Goal: Transaction & Acquisition: Purchase product/service

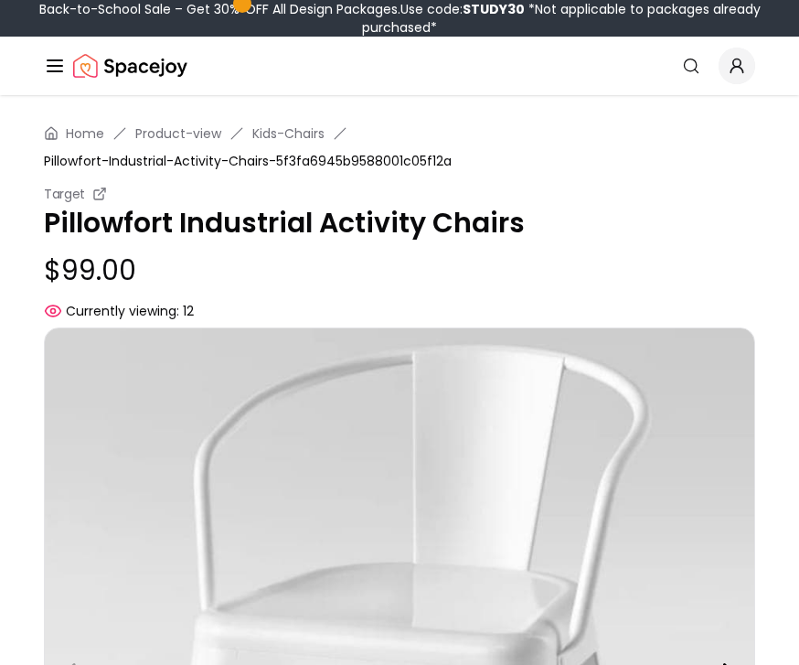
click at [177, 315] on span "Currently viewing:" at bounding box center [122, 311] width 113 height 18
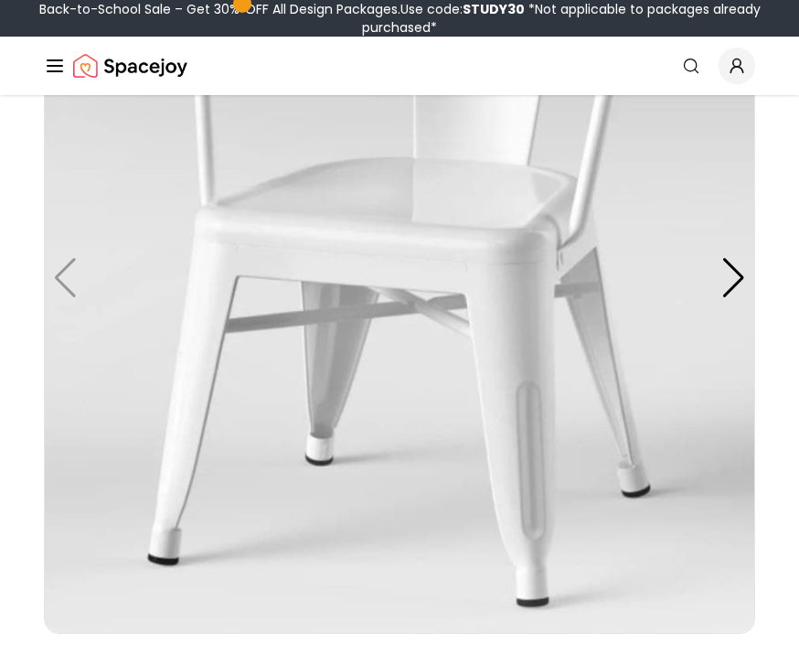
scroll to position [428, 0]
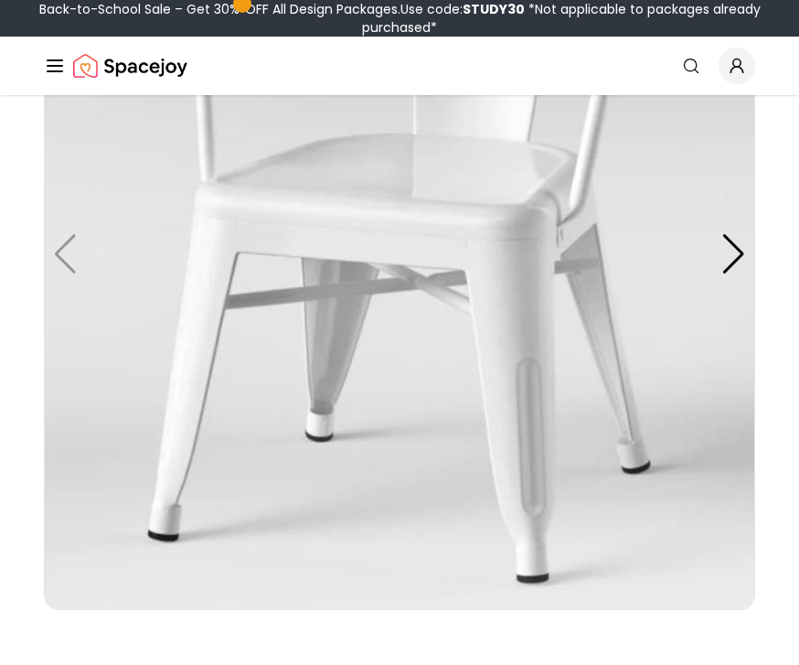
click at [707, 244] on img at bounding box center [400, 255] width 712 height 712
click at [736, 246] on div at bounding box center [734, 255] width 25 height 40
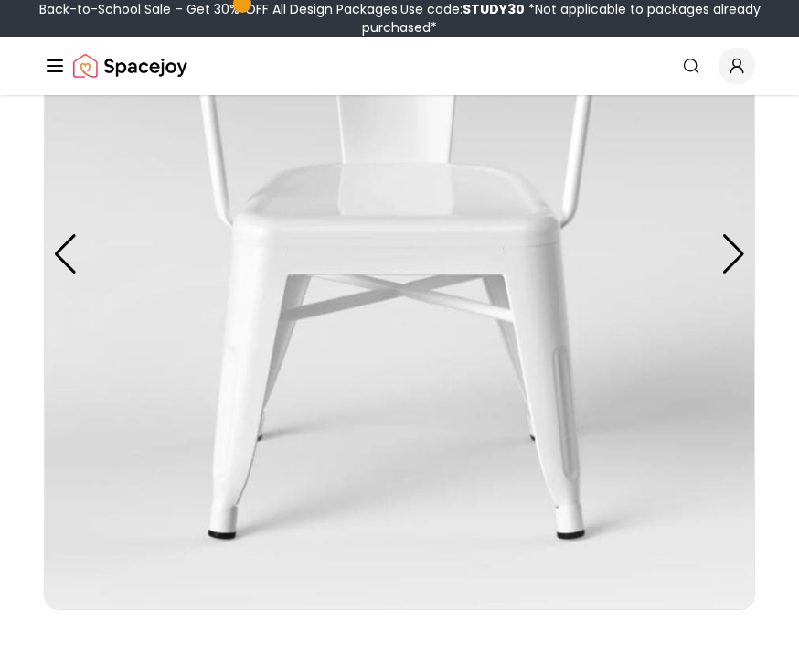
click at [736, 232] on img at bounding box center [400, 254] width 712 height 712
click at [733, 235] on div at bounding box center [734, 254] width 25 height 40
click at [736, 236] on div at bounding box center [734, 254] width 25 height 40
click at [735, 236] on div at bounding box center [734, 254] width 25 height 40
click at [737, 252] on div at bounding box center [734, 254] width 25 height 40
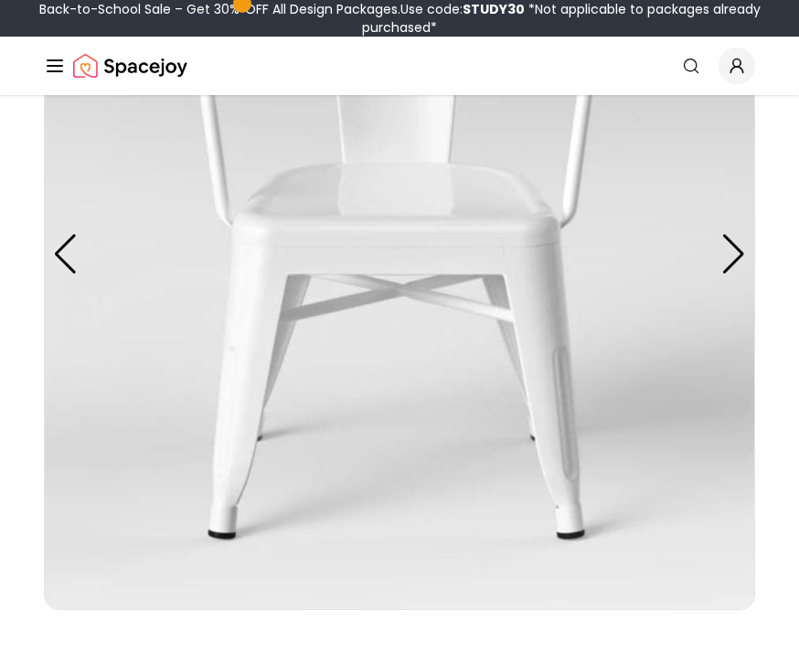
click at [737, 252] on div at bounding box center [734, 254] width 25 height 40
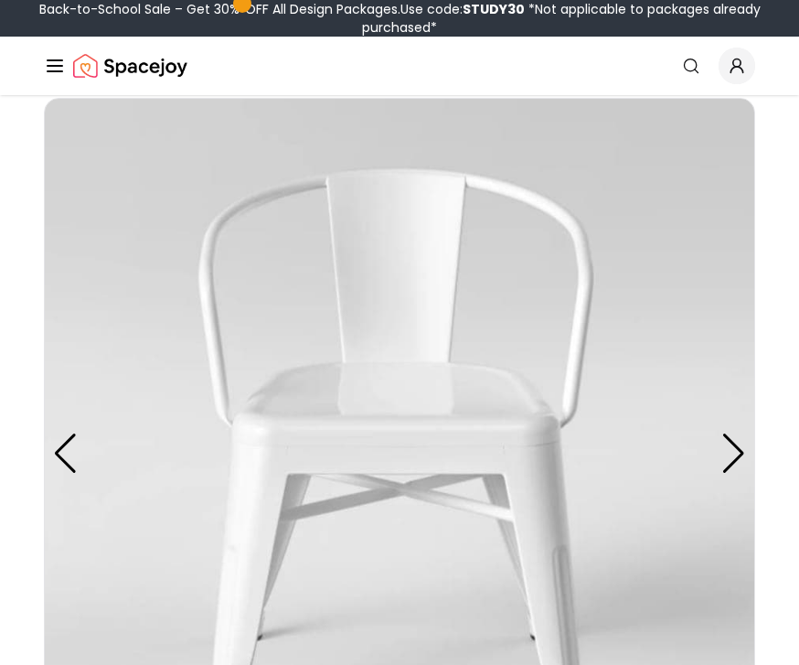
scroll to position [0, 0]
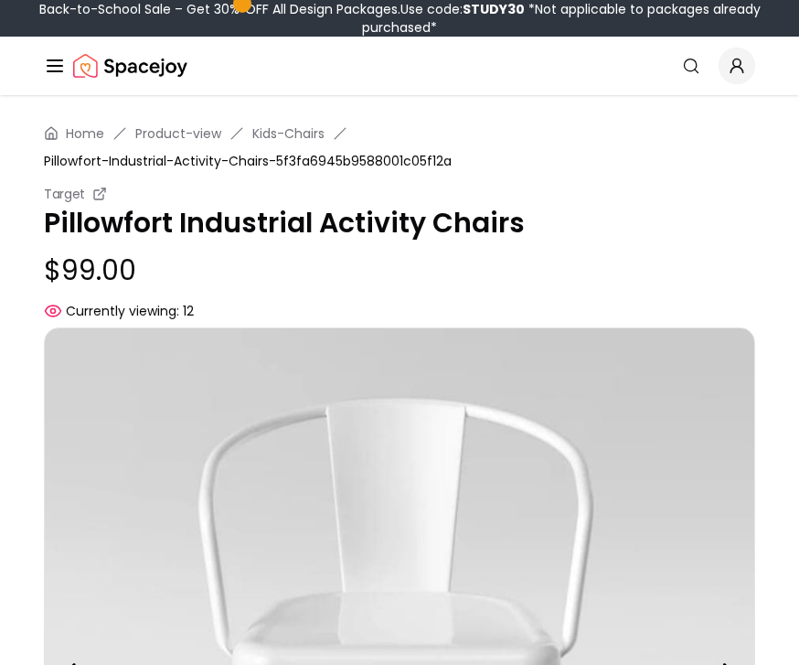
click at [179, 311] on span "Currently viewing:" at bounding box center [122, 311] width 113 height 18
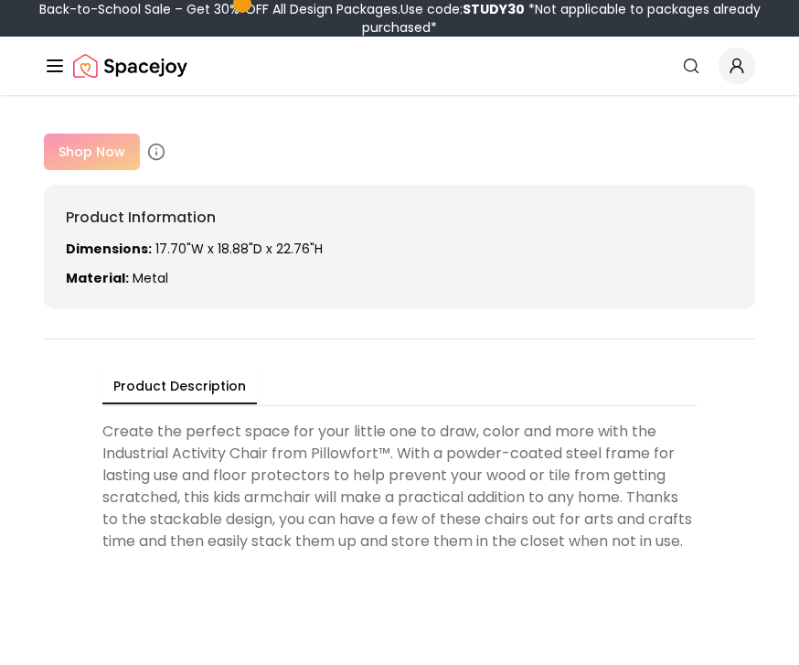
scroll to position [855, 0]
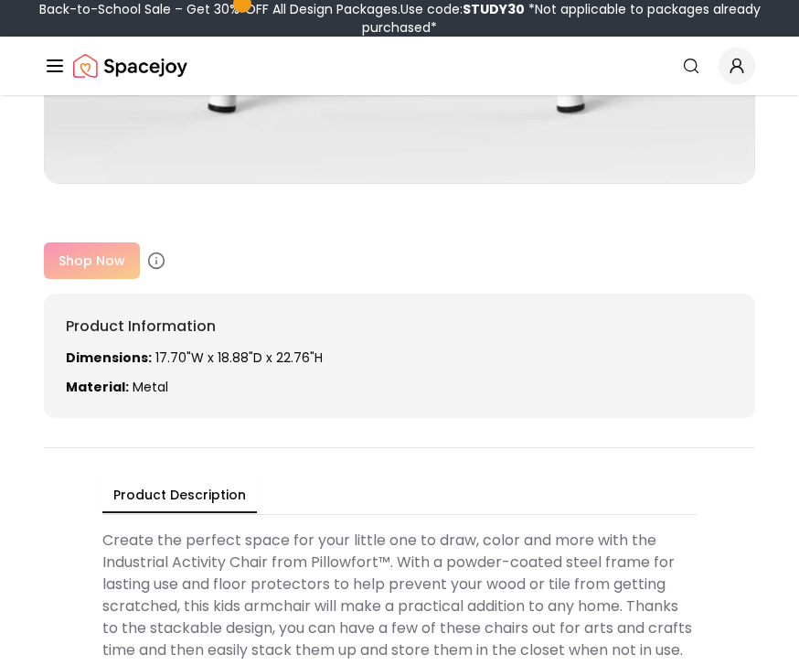
click at [148, 350] on p "Dimensions: 17.70"W x 18.88"D x 22.76"H" at bounding box center [400, 357] width 668 height 18
click at [114, 248] on div "Shop Now" at bounding box center [400, 260] width 712 height 37
click at [111, 274] on div "Shop Now" at bounding box center [400, 260] width 712 height 37
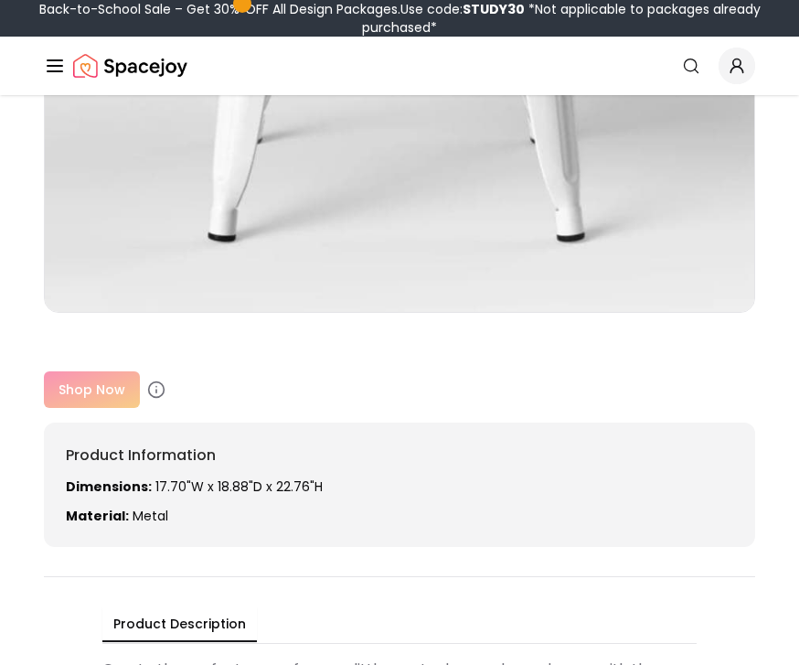
scroll to position [727, 0]
click at [115, 397] on div "Shop Now" at bounding box center [400, 388] width 712 height 37
click at [108, 387] on div "Shop Now" at bounding box center [400, 388] width 712 height 37
click at [108, 386] on div "Shop Now" at bounding box center [400, 388] width 712 height 37
click at [102, 387] on div "Shop Now" at bounding box center [400, 388] width 712 height 37
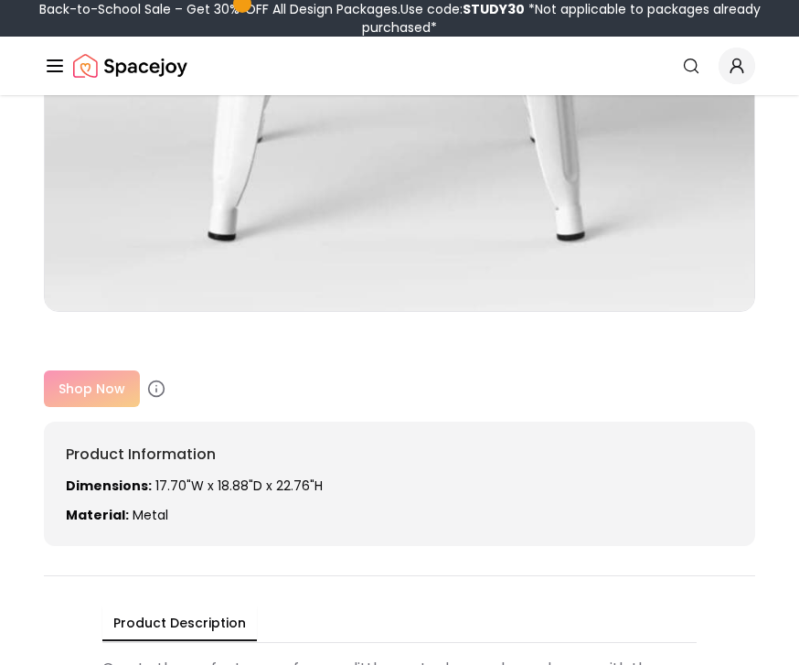
click at [113, 385] on div "Shop Now" at bounding box center [400, 388] width 712 height 37
click at [147, 387] on icon at bounding box center [156, 389] width 18 height 18
click at [104, 390] on div "Shop Now" at bounding box center [400, 388] width 712 height 37
click at [109, 395] on div "Shop Now" at bounding box center [400, 388] width 712 height 37
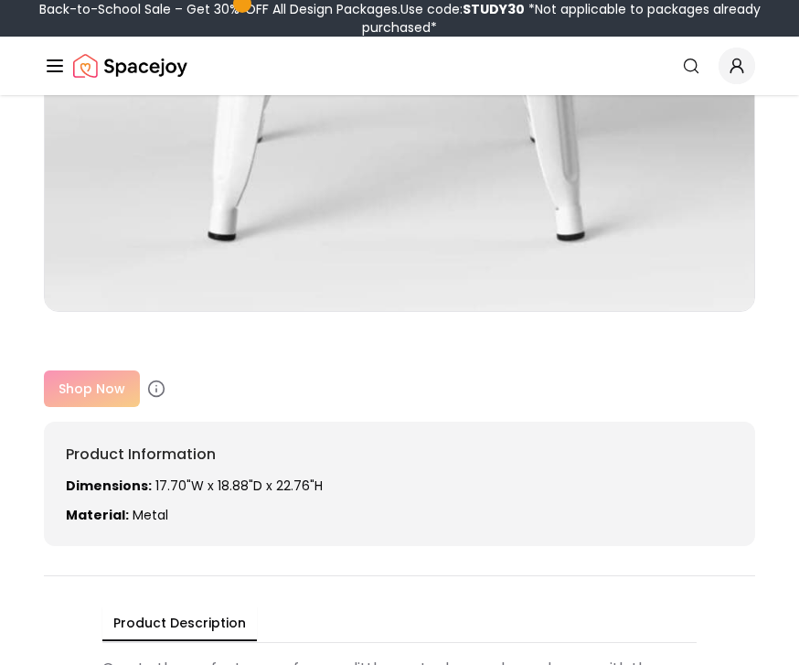
click at [107, 412] on div "Target Pillowfort Industrial Activity Chairs $99.00 Currently viewing: 12 Shop …" at bounding box center [400, 458] width 712 height 176
click at [106, 393] on div "Shop Now" at bounding box center [400, 388] width 712 height 37
click at [111, 398] on div "Shop Now" at bounding box center [400, 388] width 712 height 37
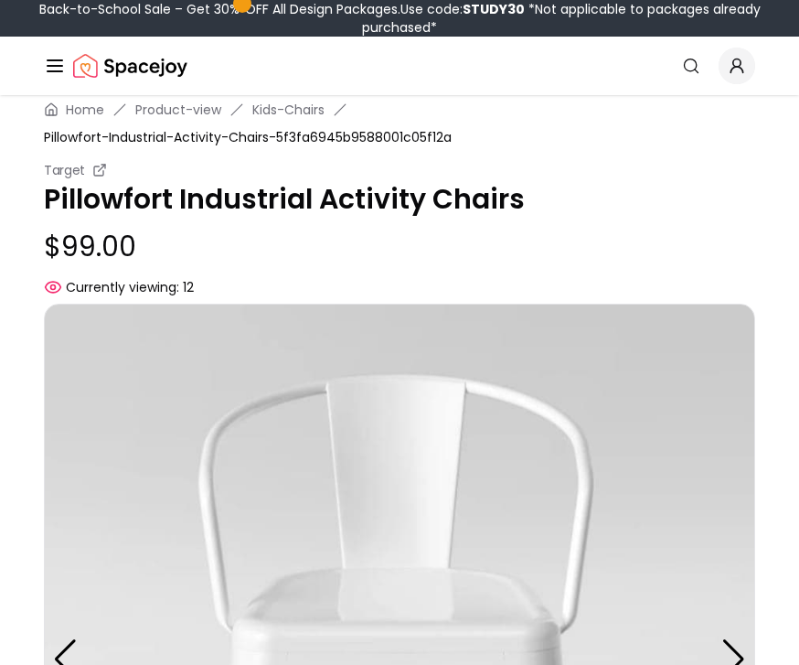
scroll to position [0, 0]
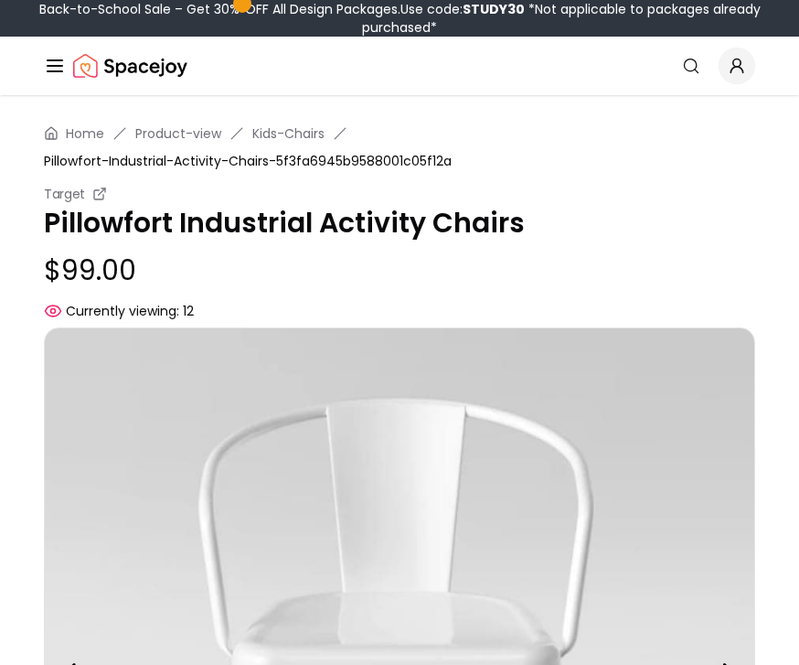
click at [324, 139] on link "Kids-Chairs" at bounding box center [288, 133] width 72 height 18
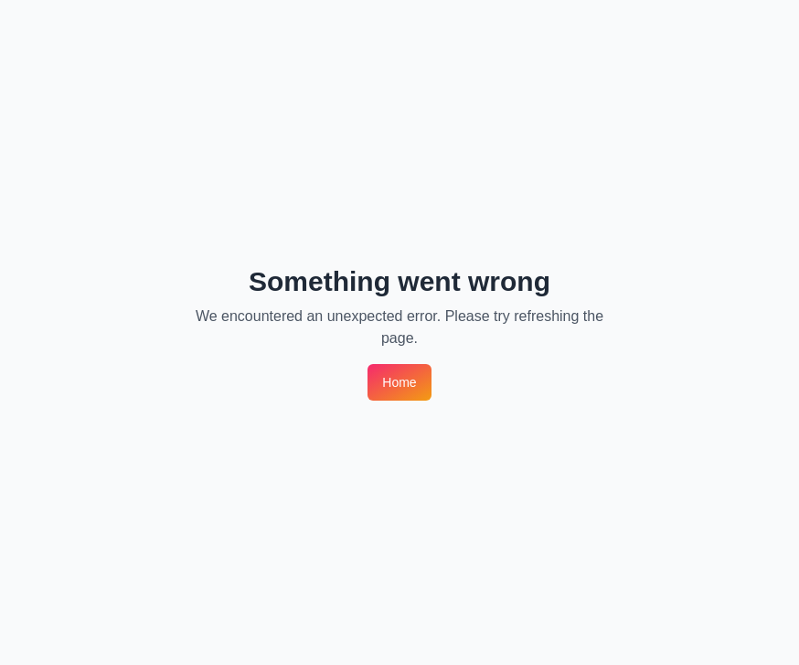
click at [328, 141] on div "Something went wrong We encountered an unexpected error. Please try refreshing …" at bounding box center [399, 332] width 799 height 665
click at [407, 365] on link "Home" at bounding box center [399, 382] width 63 height 37
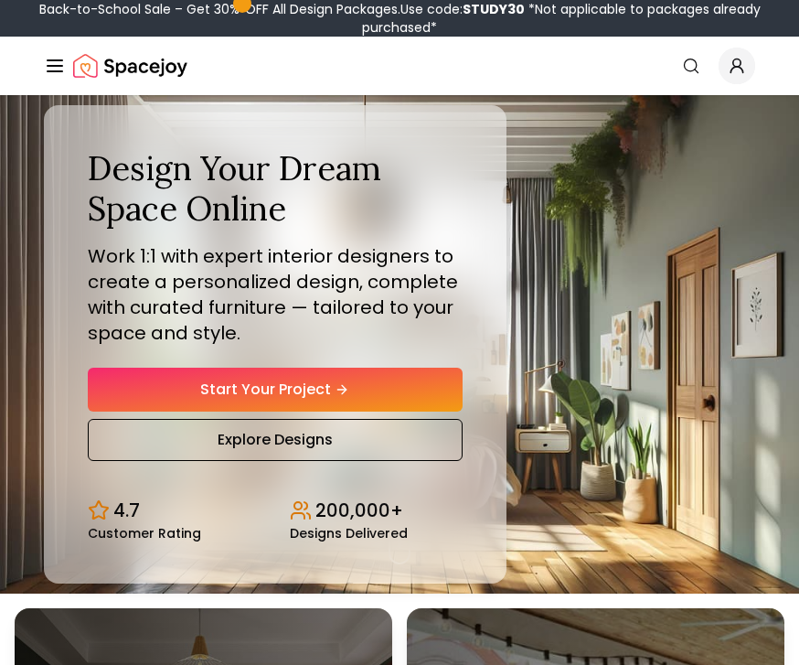
click at [691, 78] on link "Search" at bounding box center [691, 65] width 40 height 33
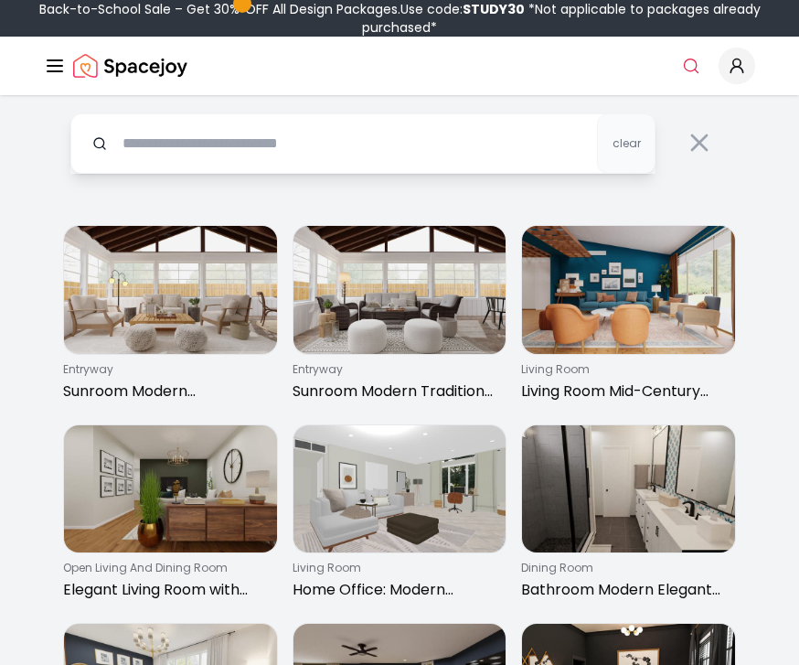
click at [263, 140] on input "text" at bounding box center [362, 143] width 585 height 60
type input "*"
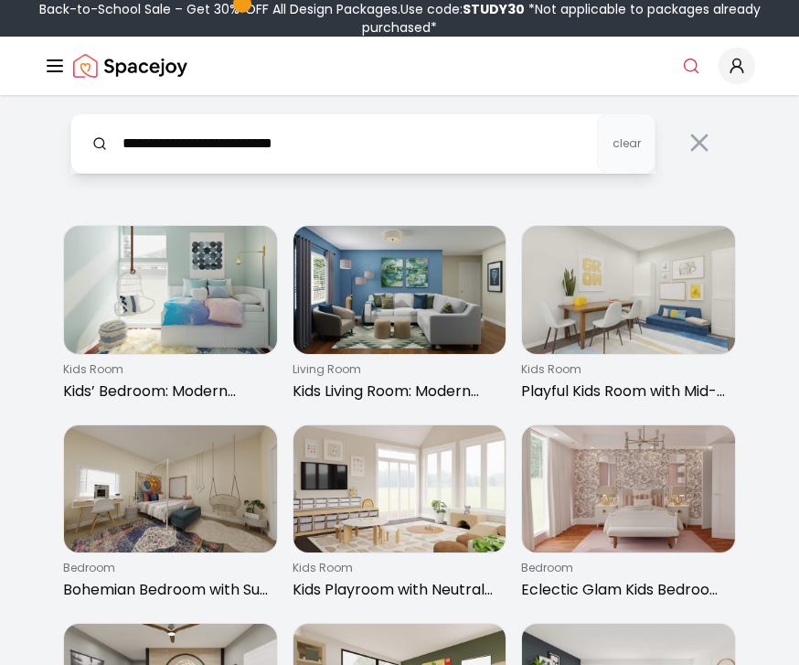
type input "**********"
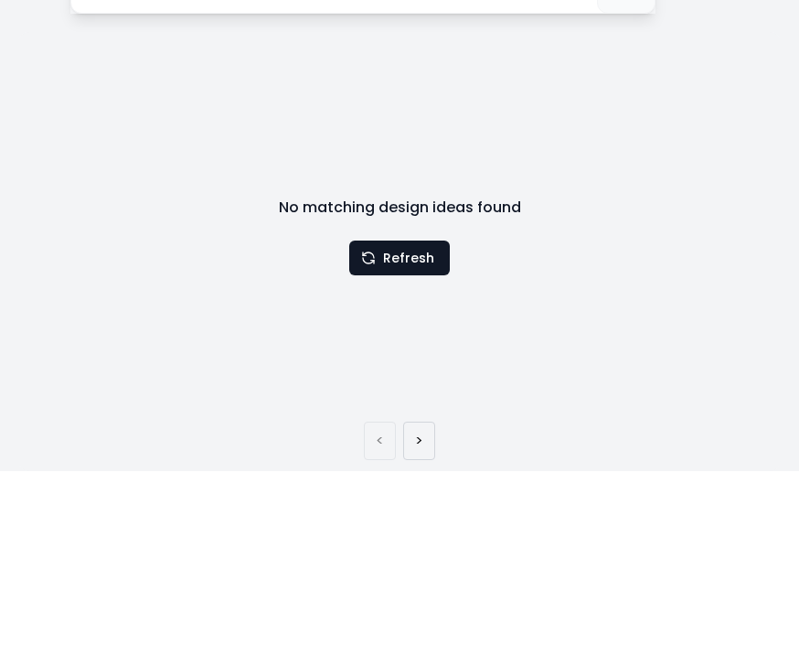
click at [386, 401] on button "Refresh" at bounding box center [399, 418] width 101 height 35
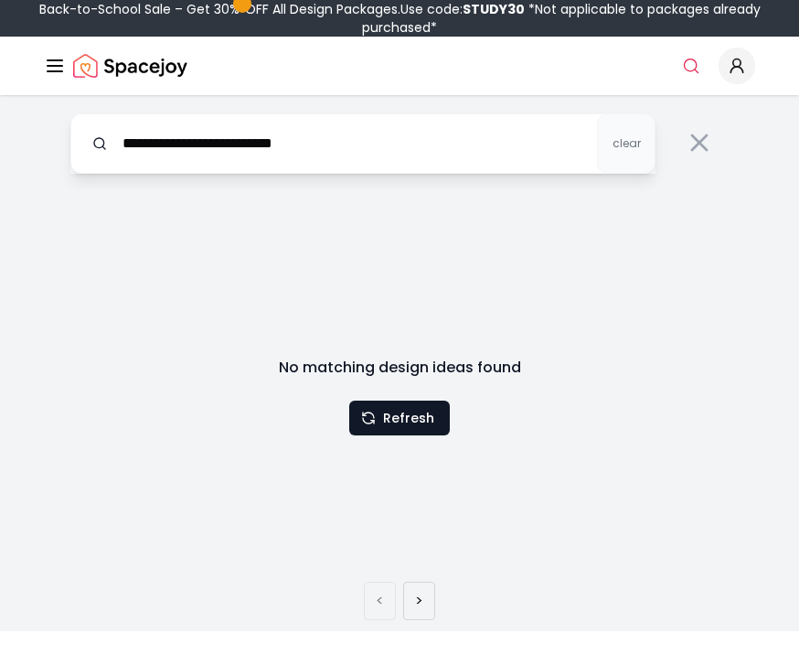
click at [410, 421] on button "Refresh" at bounding box center [399, 418] width 101 height 35
click at [412, 428] on button "Refresh" at bounding box center [399, 418] width 101 height 35
click at [411, 427] on button "Refresh" at bounding box center [399, 418] width 101 height 35
click at [405, 434] on button "Refresh" at bounding box center [399, 418] width 101 height 35
click at [708, 149] on icon at bounding box center [699, 142] width 29 height 29
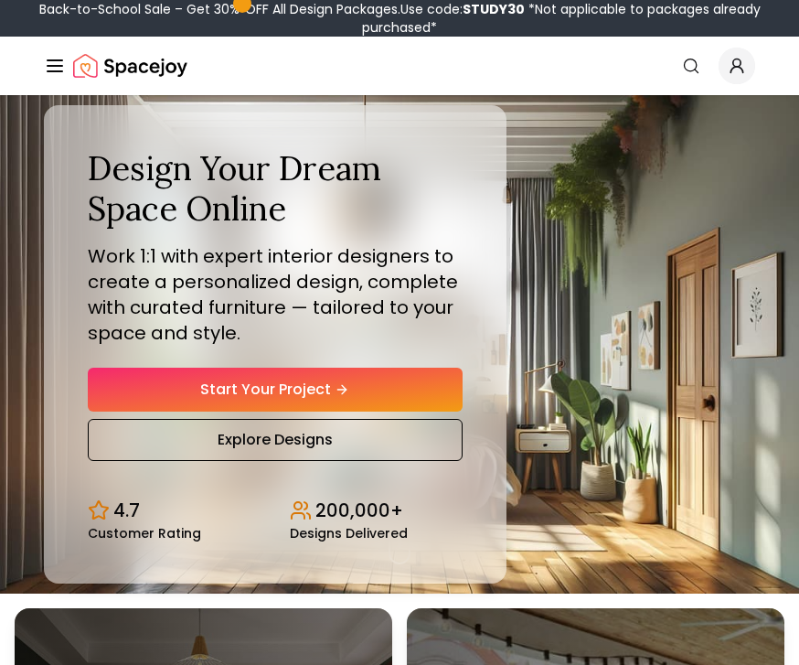
click at [671, 65] on link "Search" at bounding box center [691, 65] width 40 height 33
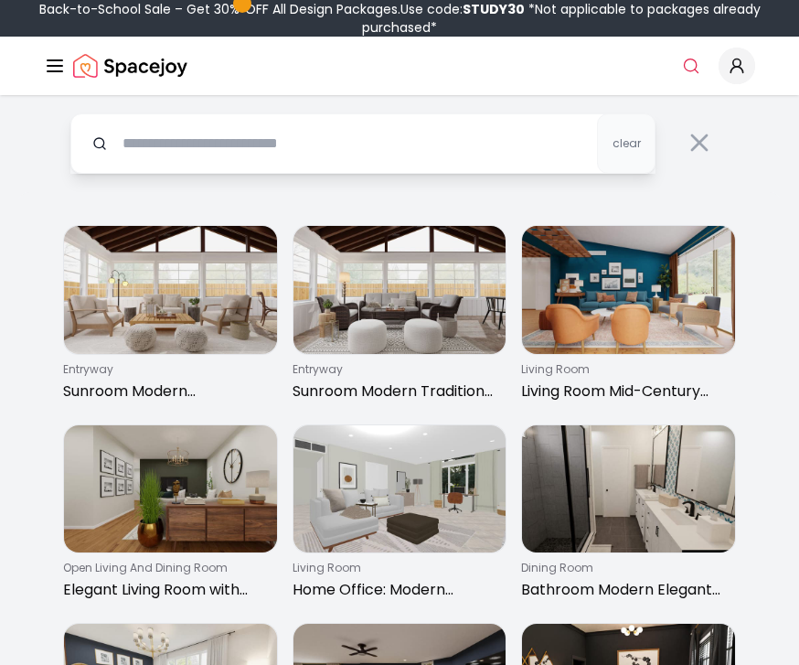
click at [162, 135] on input "text" at bounding box center [362, 143] width 585 height 60
type input "**********"
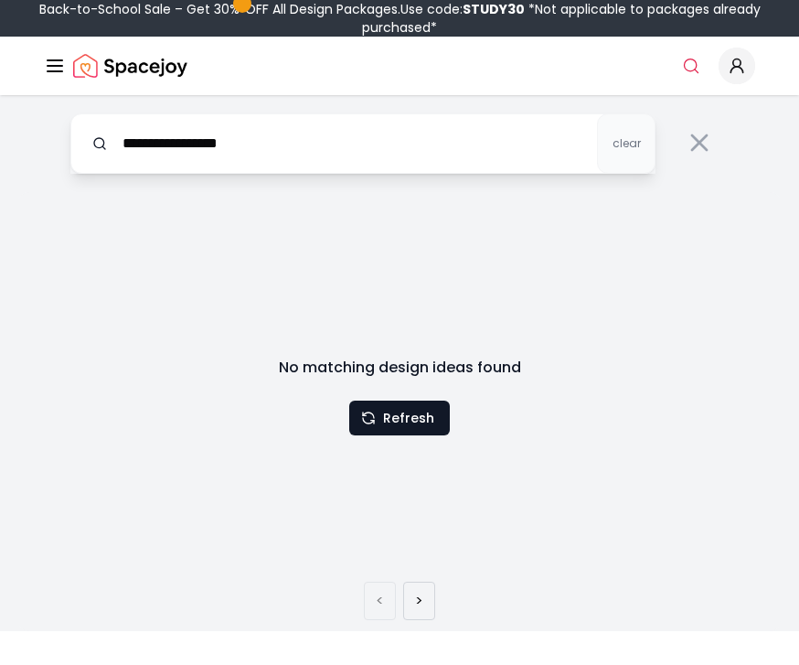
click at [256, 155] on input "**********" at bounding box center [362, 143] width 585 height 60
click at [71, 152] on input "**********" at bounding box center [362, 143] width 585 height 60
click at [115, 143] on input "**********" at bounding box center [362, 143] width 585 height 60
click at [131, 161] on input "**********" at bounding box center [362, 143] width 585 height 60
click at [251, 145] on input "**********" at bounding box center [362, 143] width 585 height 60
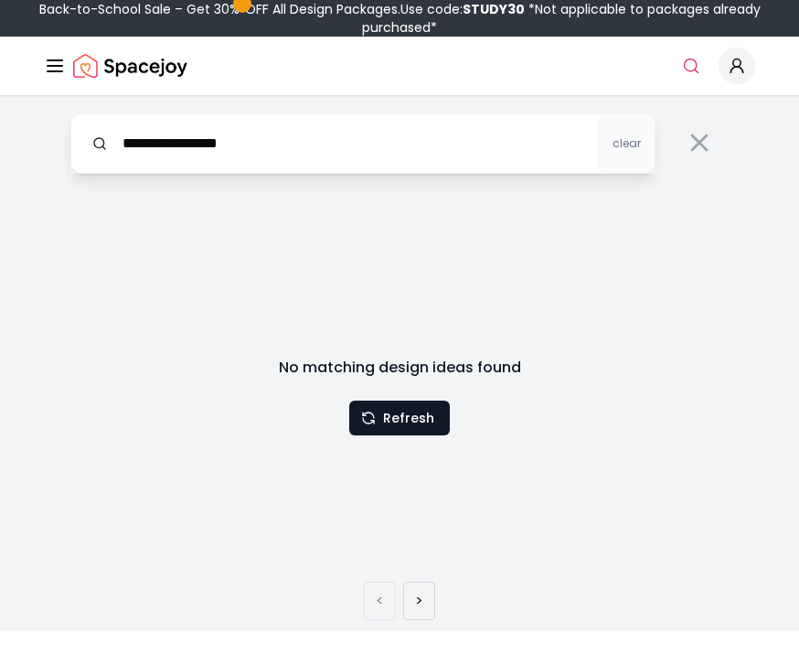
click at [46, 73] on icon "Global" at bounding box center [55, 66] width 22 height 22
